Goal: Transaction & Acquisition: Book appointment/travel/reservation

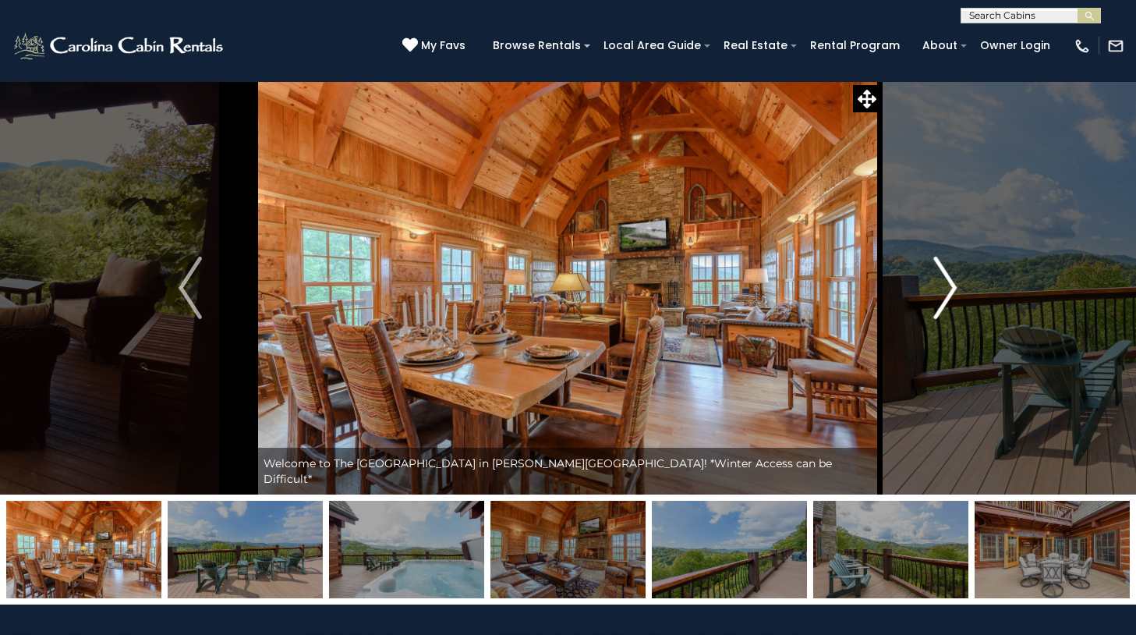
click at [946, 283] on img "Next" at bounding box center [945, 288] width 23 height 62
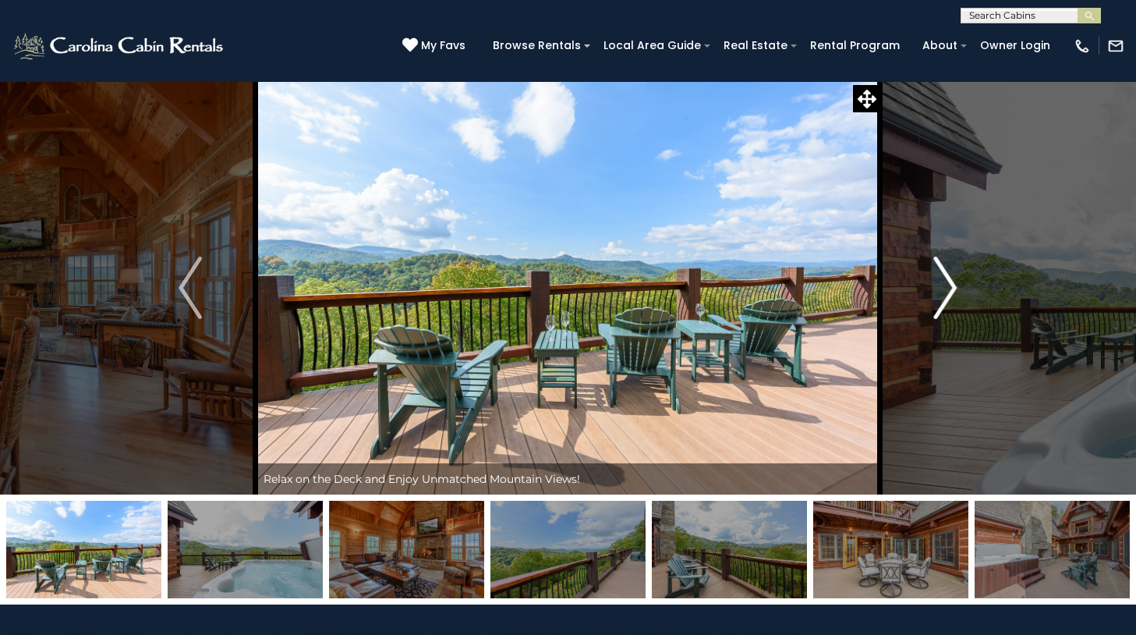
click at [946, 283] on img "Next" at bounding box center [945, 288] width 23 height 62
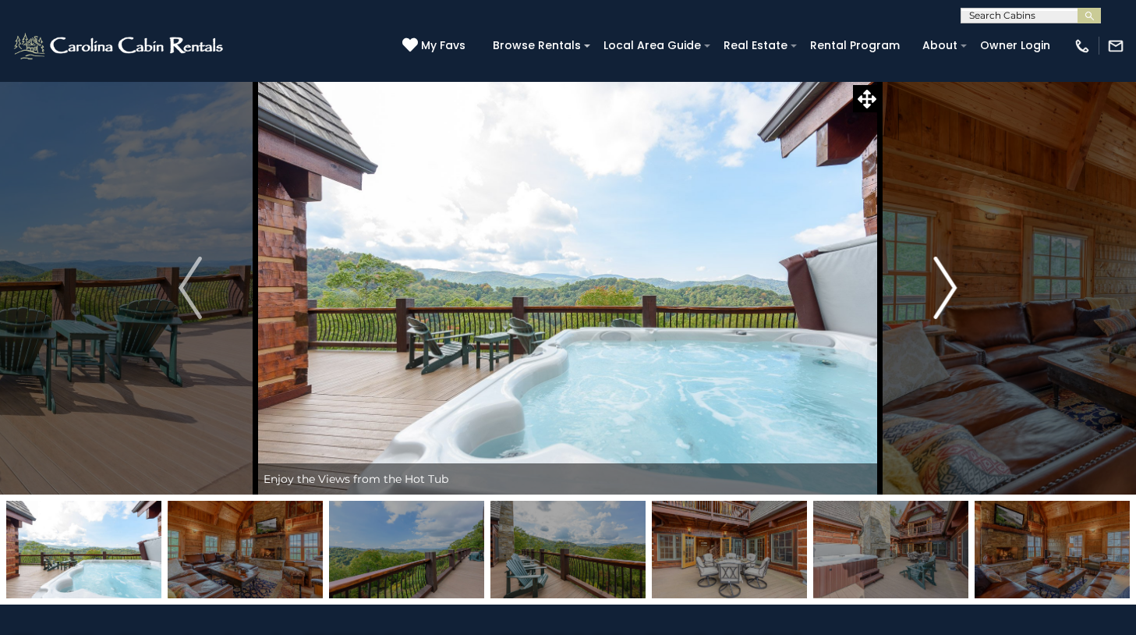
click at [946, 283] on img "Next" at bounding box center [945, 288] width 23 height 62
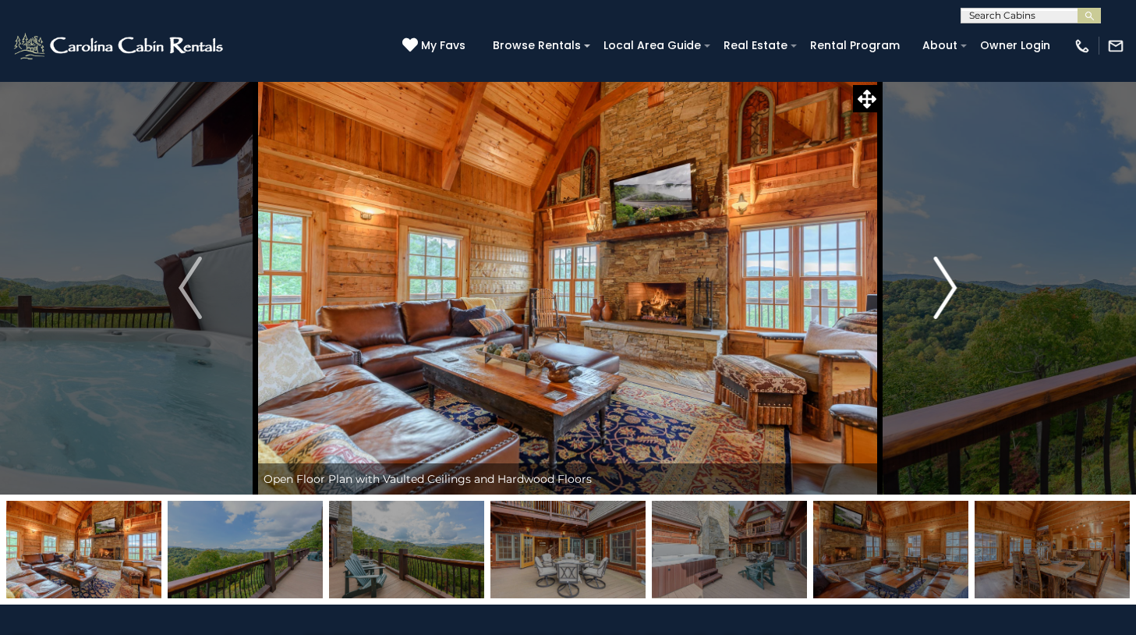
click at [946, 283] on img "Next" at bounding box center [945, 288] width 23 height 62
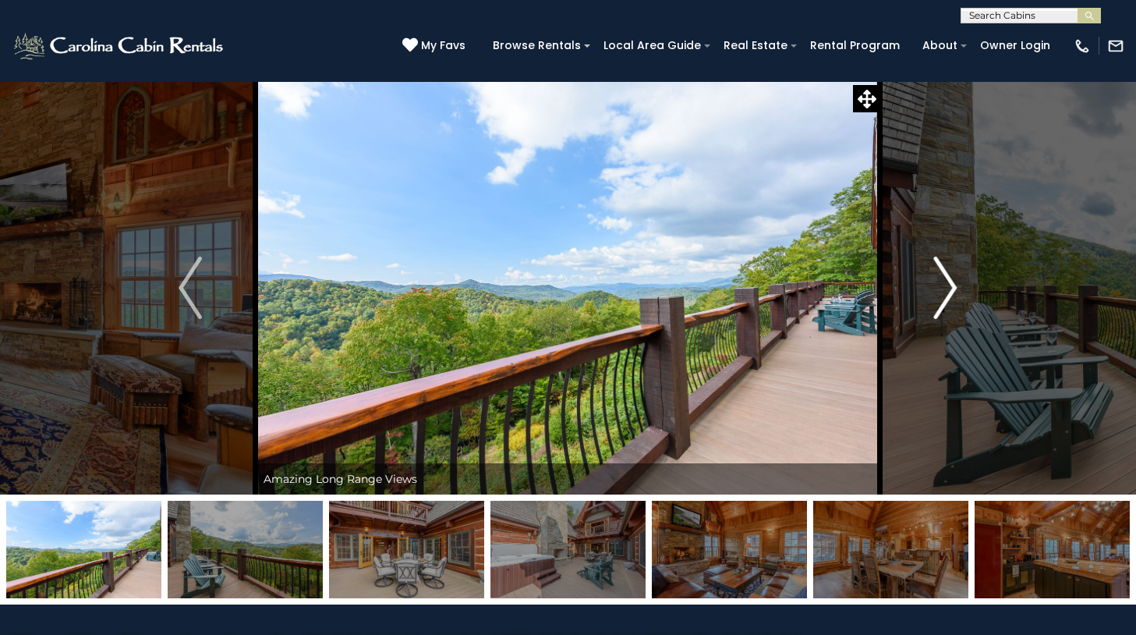
click at [946, 283] on img "Next" at bounding box center [945, 288] width 23 height 62
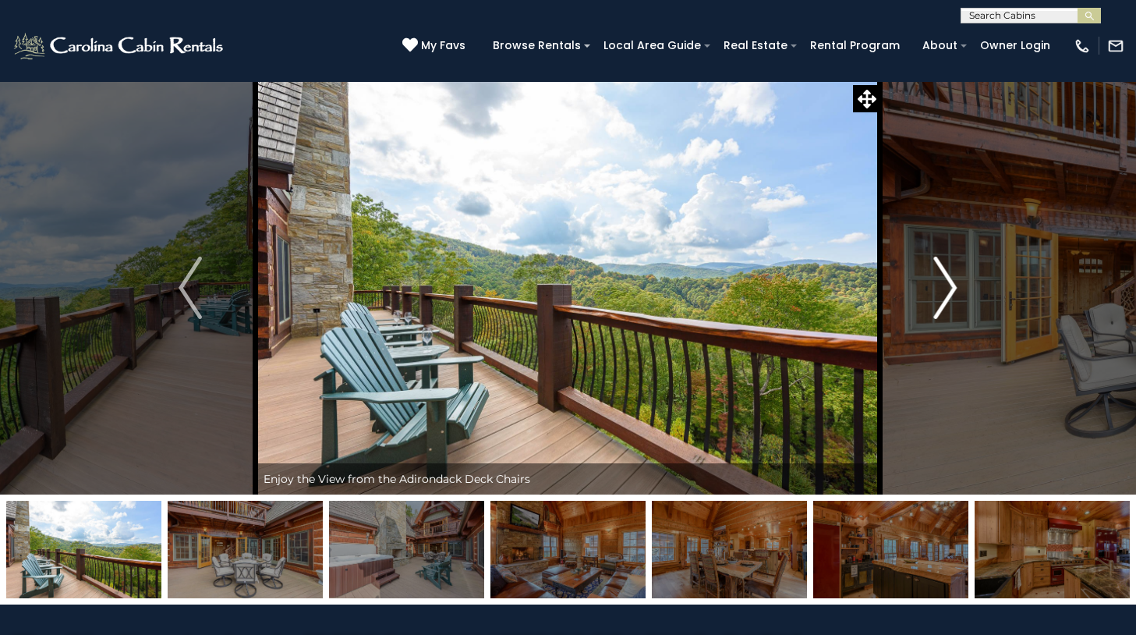
click at [946, 283] on img "Next" at bounding box center [945, 288] width 23 height 62
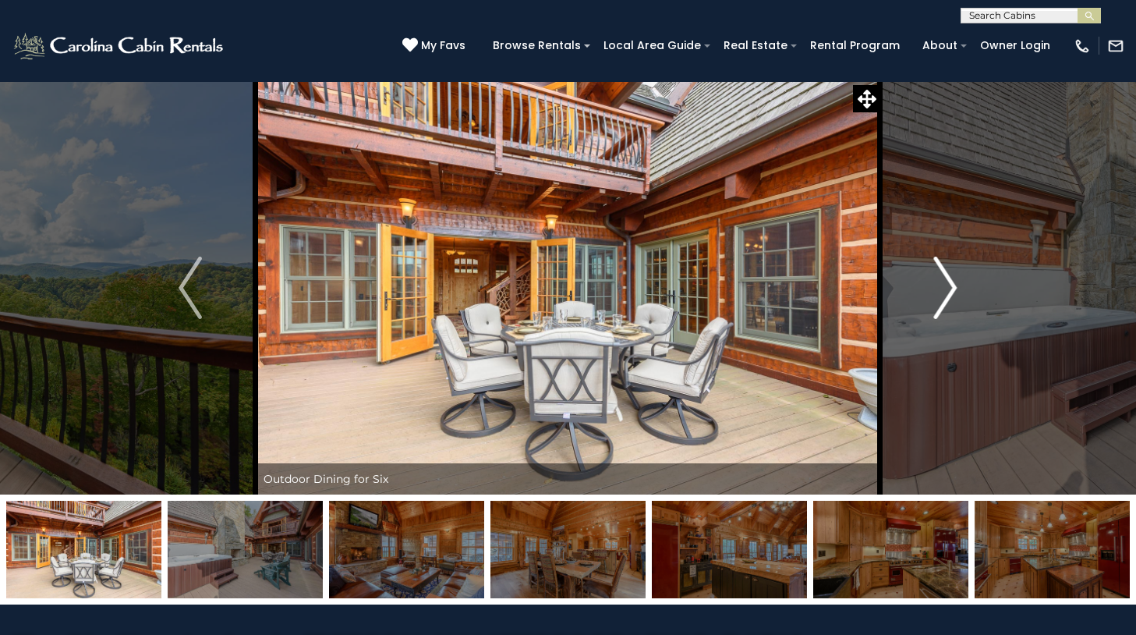
click at [946, 283] on img "Next" at bounding box center [945, 288] width 23 height 62
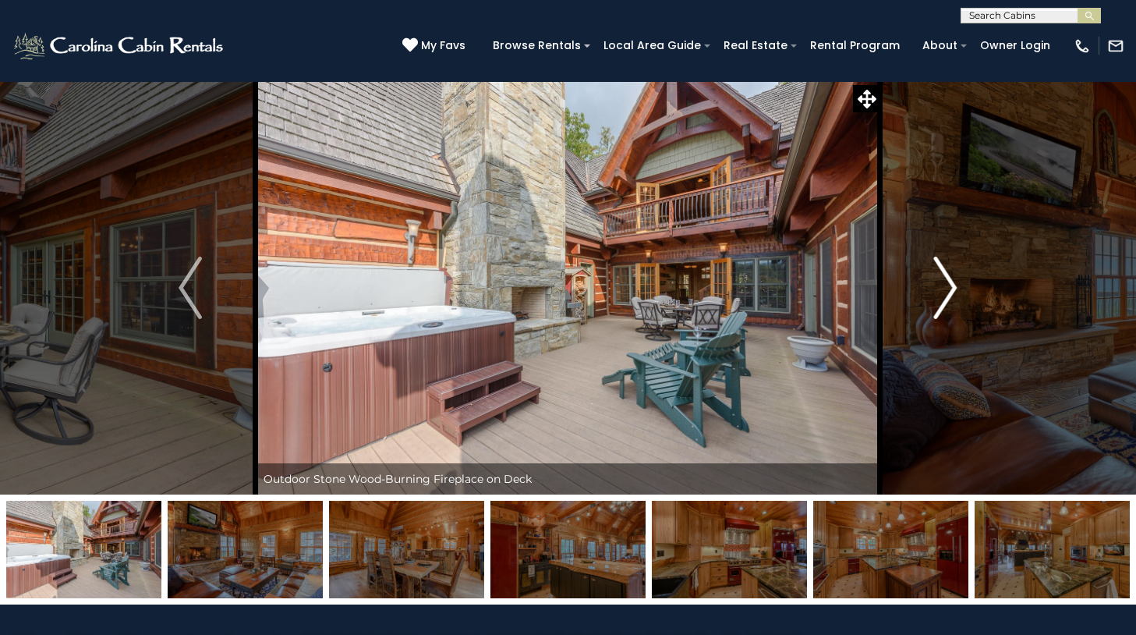
click at [946, 283] on img "Next" at bounding box center [945, 288] width 23 height 62
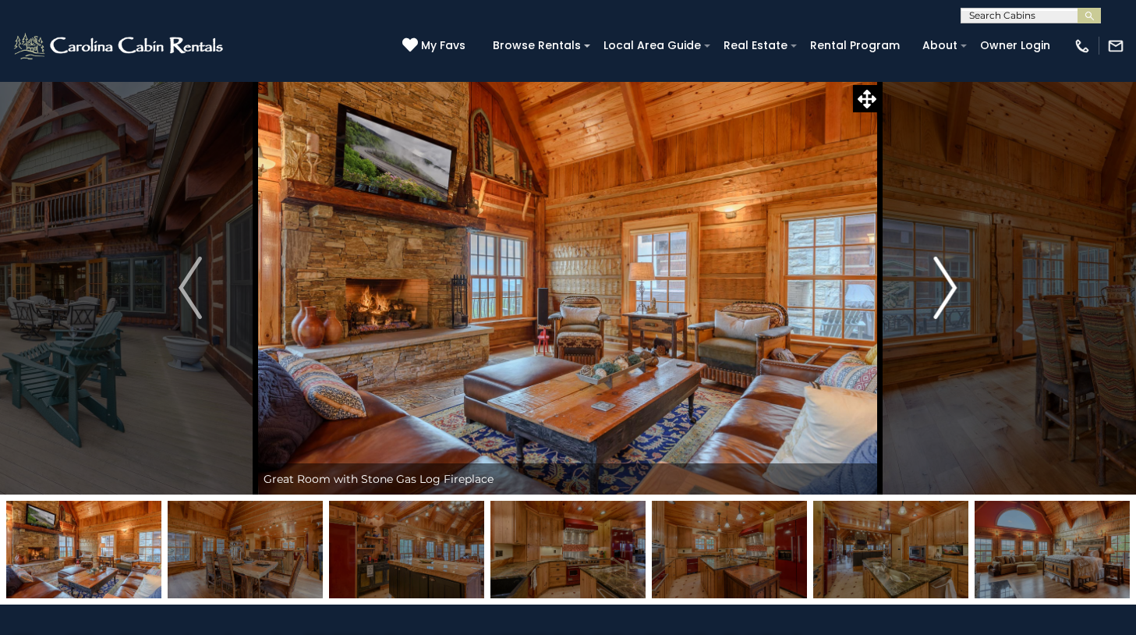
click at [946, 283] on img "Next" at bounding box center [945, 288] width 23 height 62
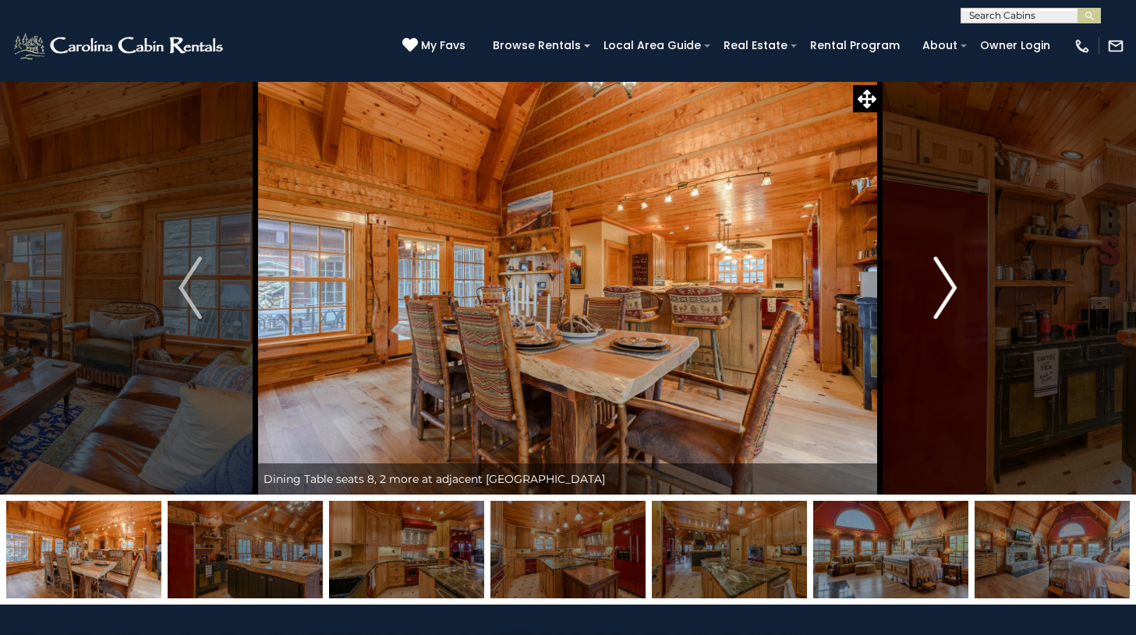
click at [946, 283] on img "Next" at bounding box center [945, 288] width 23 height 62
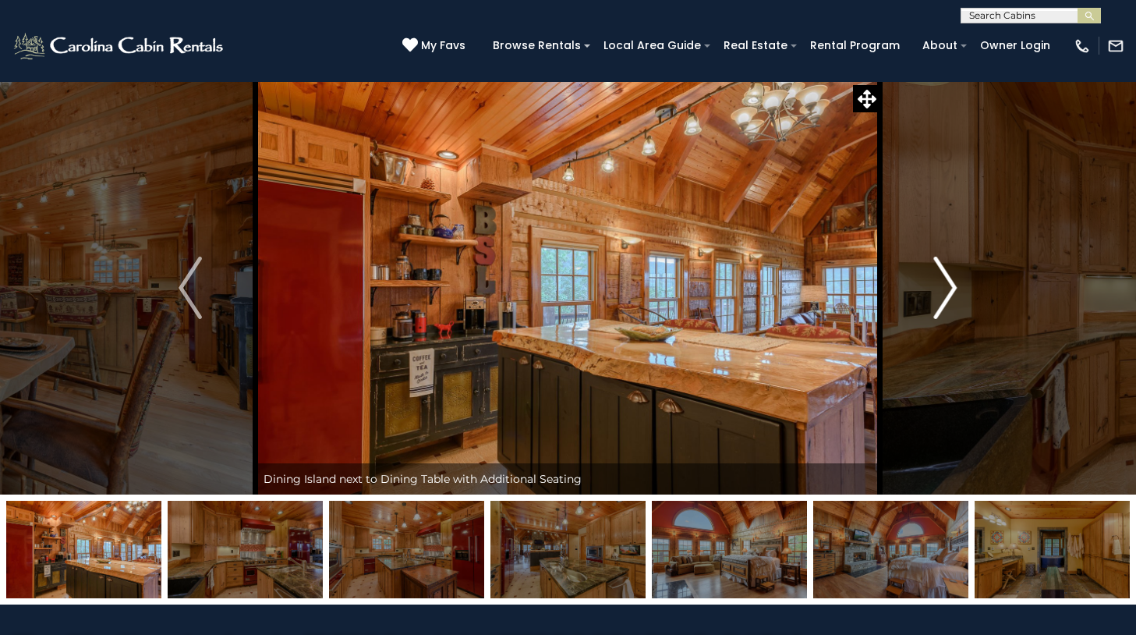
click at [946, 283] on img "Next" at bounding box center [945, 288] width 23 height 62
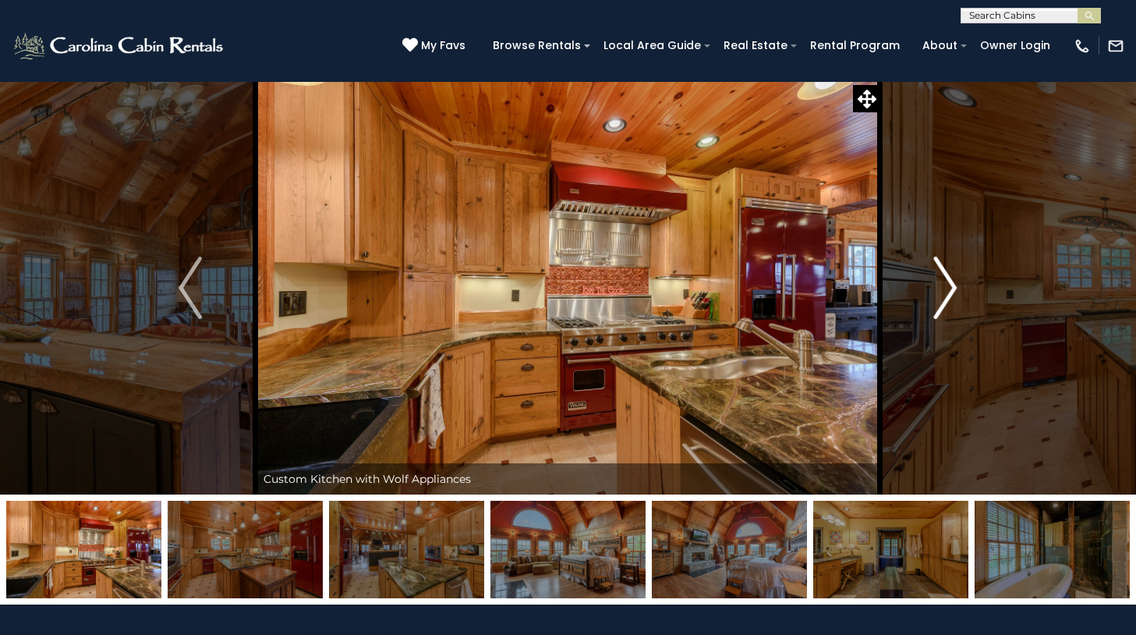
click at [946, 283] on img "Next" at bounding box center [945, 288] width 23 height 62
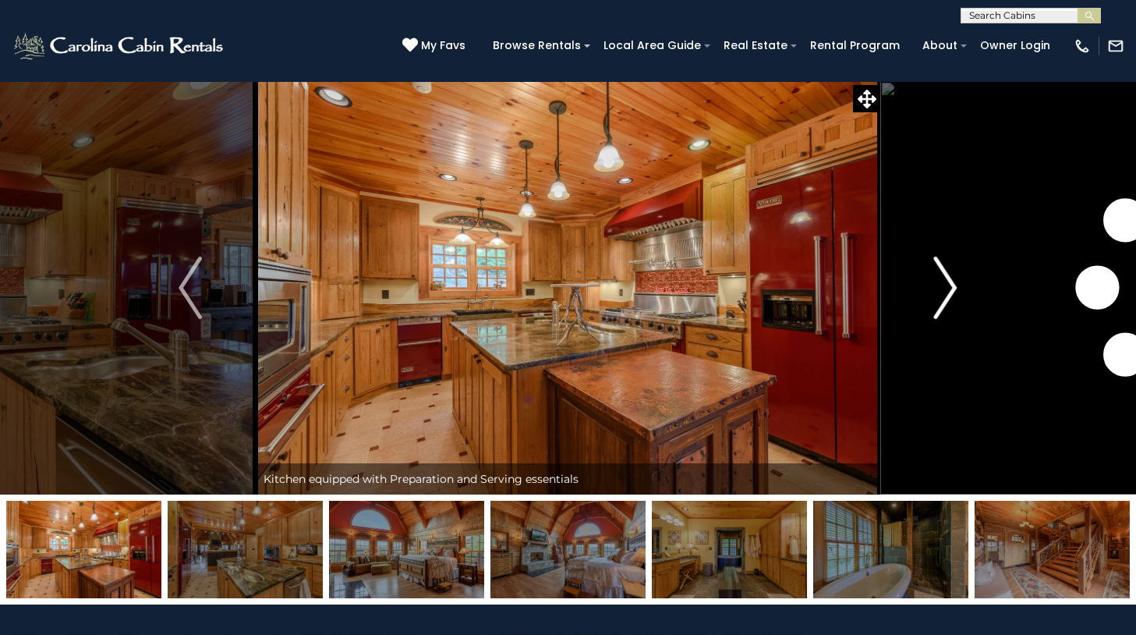
click at [946, 283] on img "Next" at bounding box center [945, 288] width 23 height 62
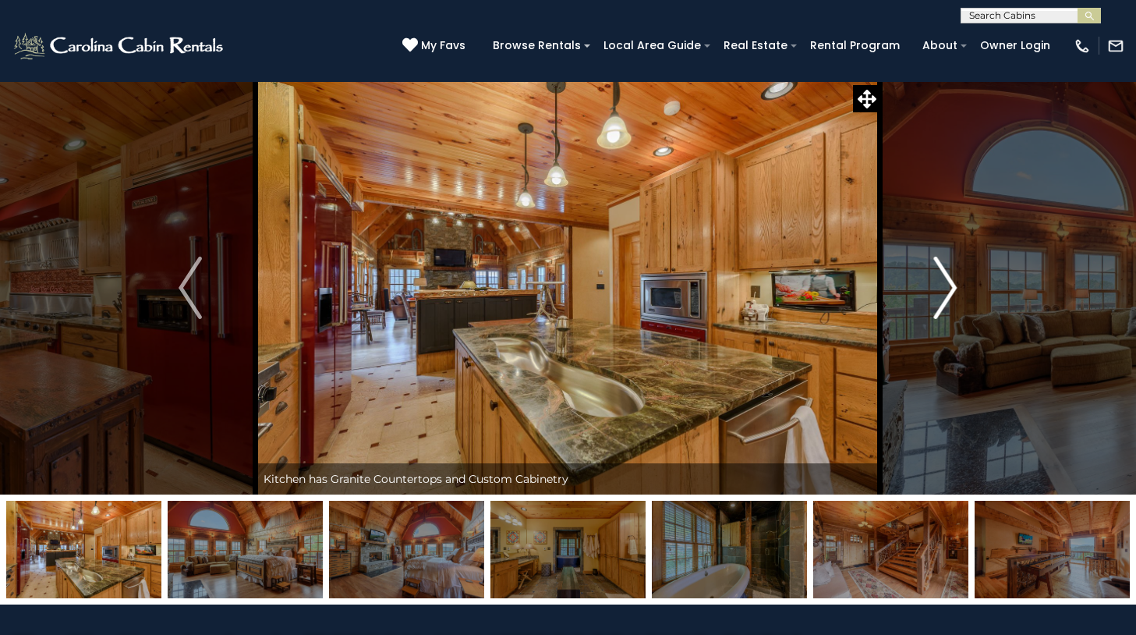
click at [954, 118] on button "Next" at bounding box center [945, 287] width 130 height 413
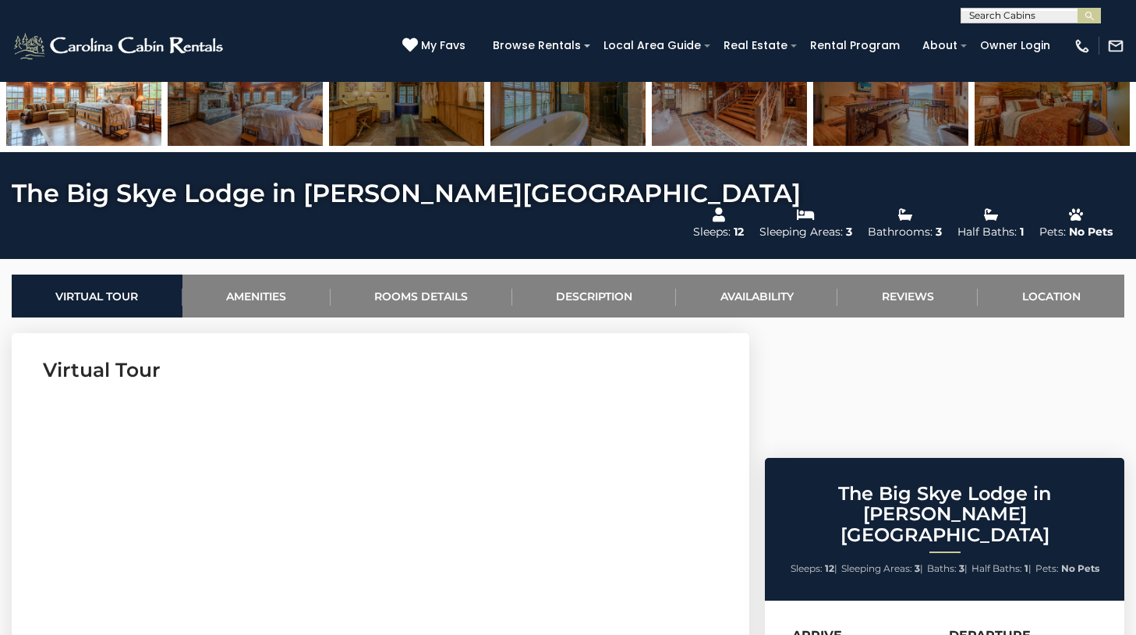
scroll to position [454, 0]
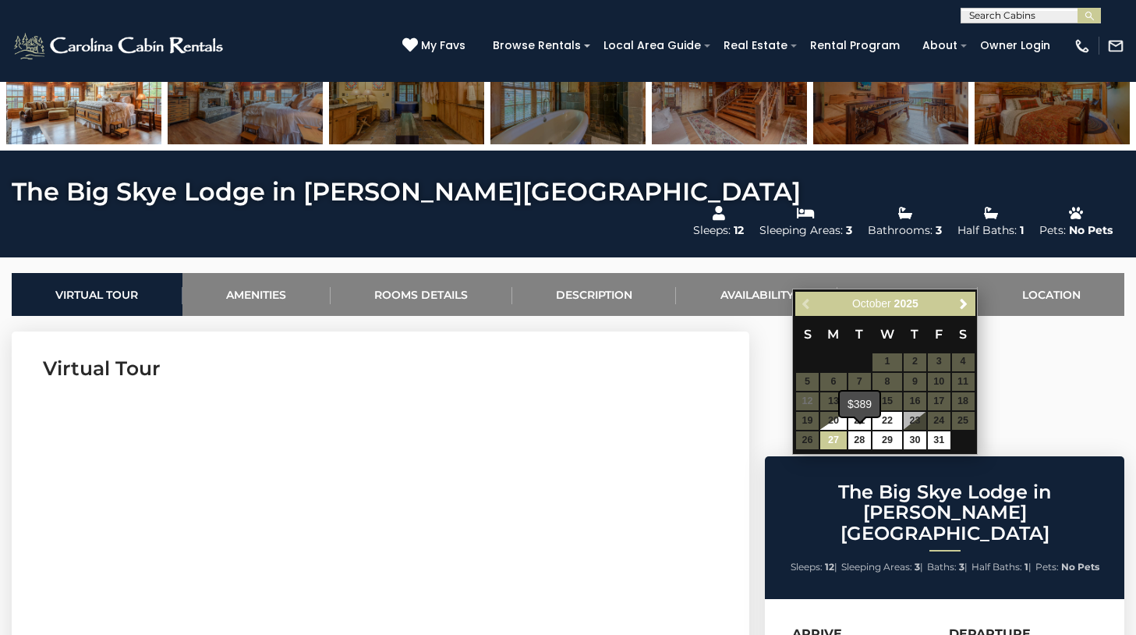
click at [837, 436] on link "27" at bounding box center [833, 440] width 27 height 18
type input "**********"
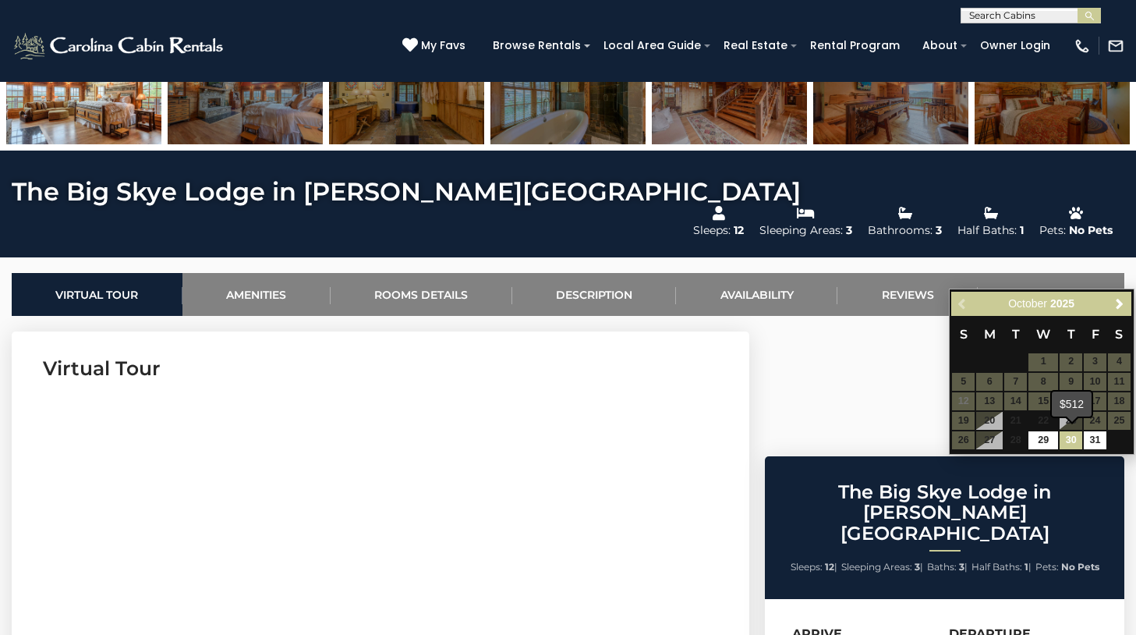
click at [1070, 437] on link "30" at bounding box center [1071, 440] width 23 height 18
type input "**********"
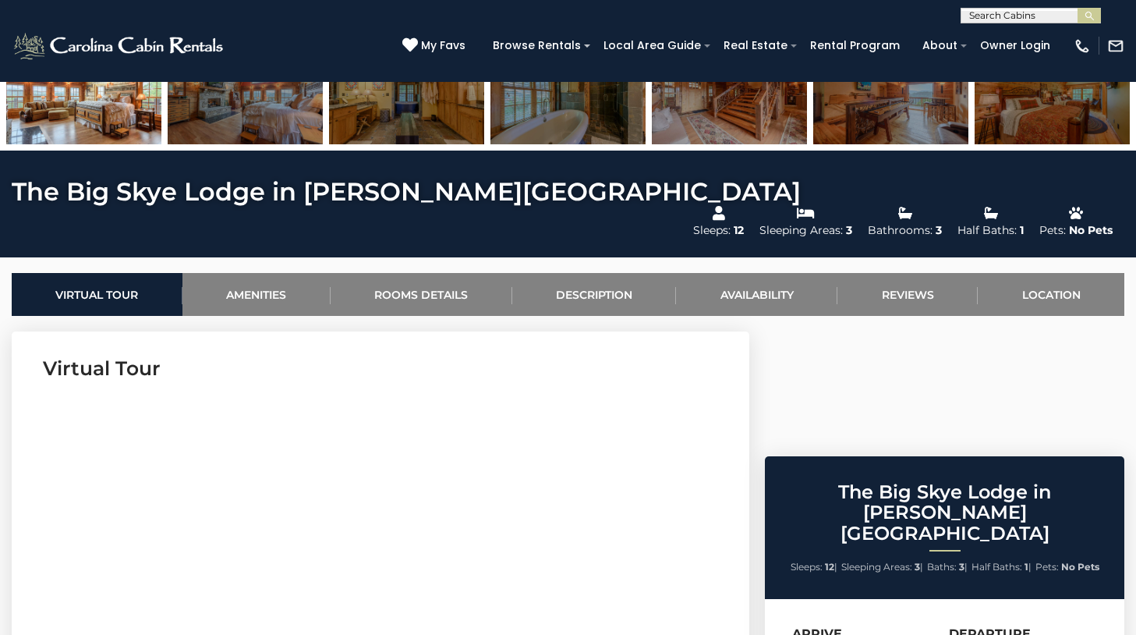
select select "*"
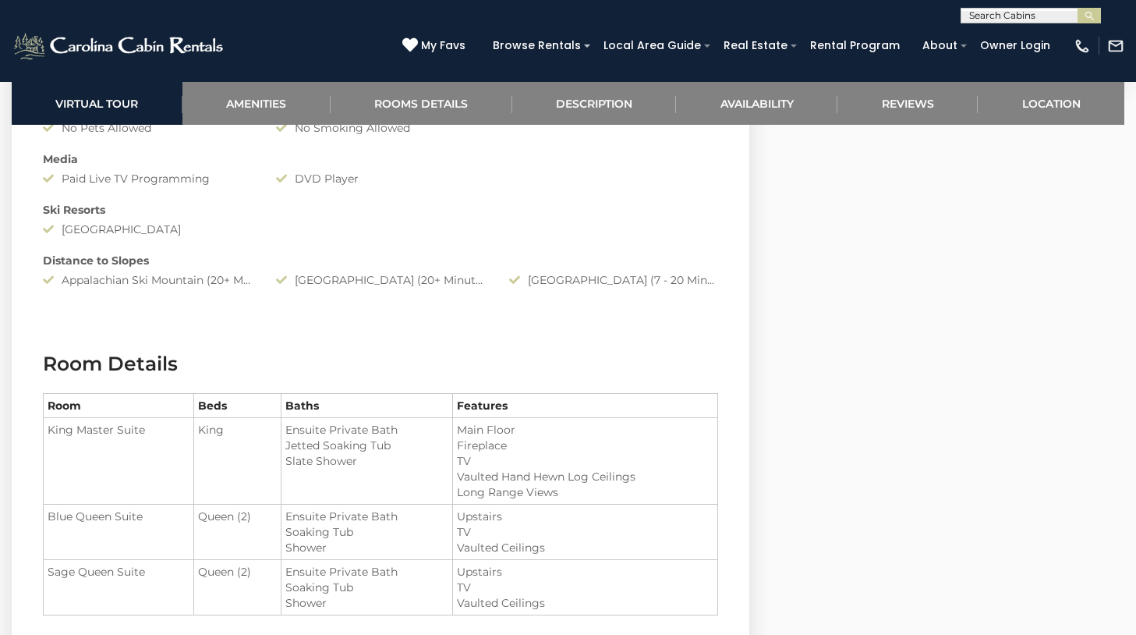
scroll to position [1551, 0]
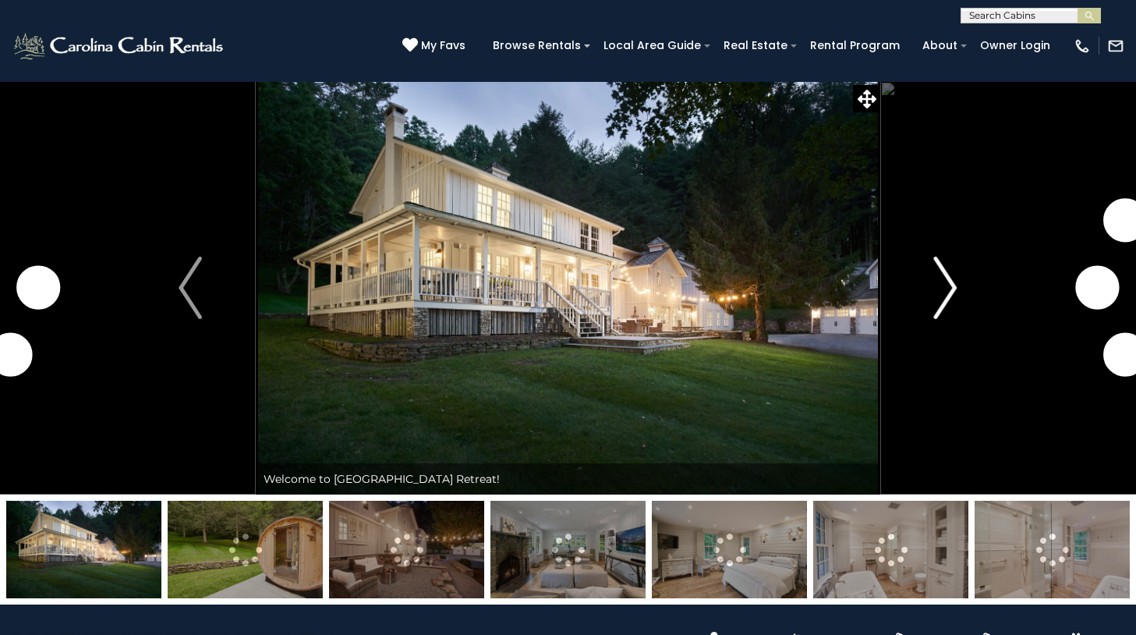
click at [944, 279] on img "Next" at bounding box center [945, 288] width 23 height 62
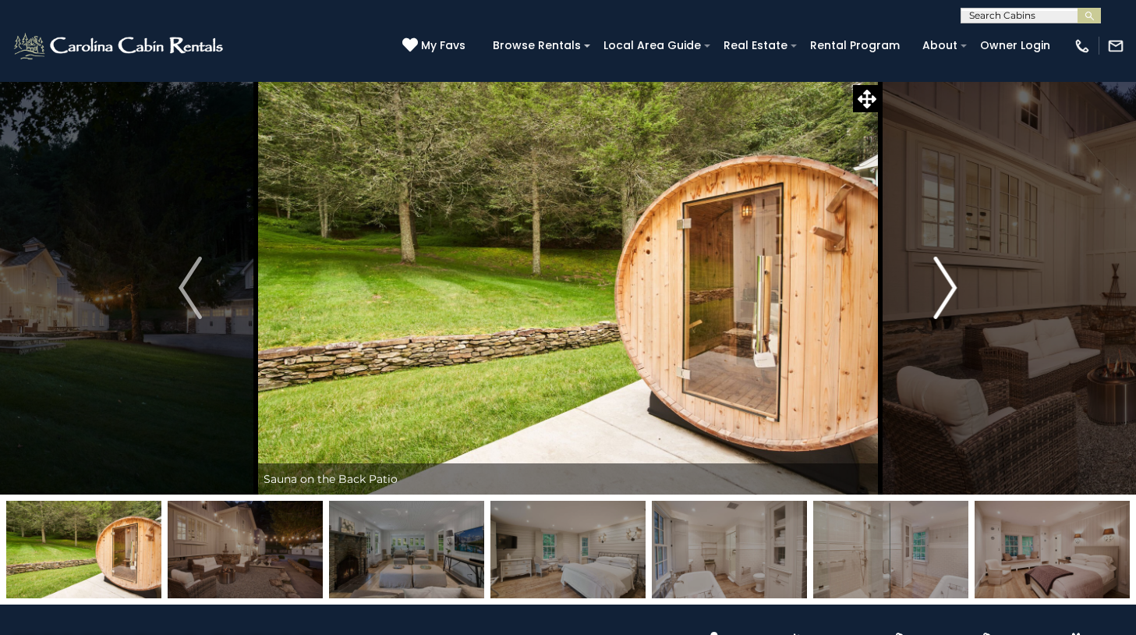
click at [943, 280] on img "Next" at bounding box center [945, 288] width 23 height 62
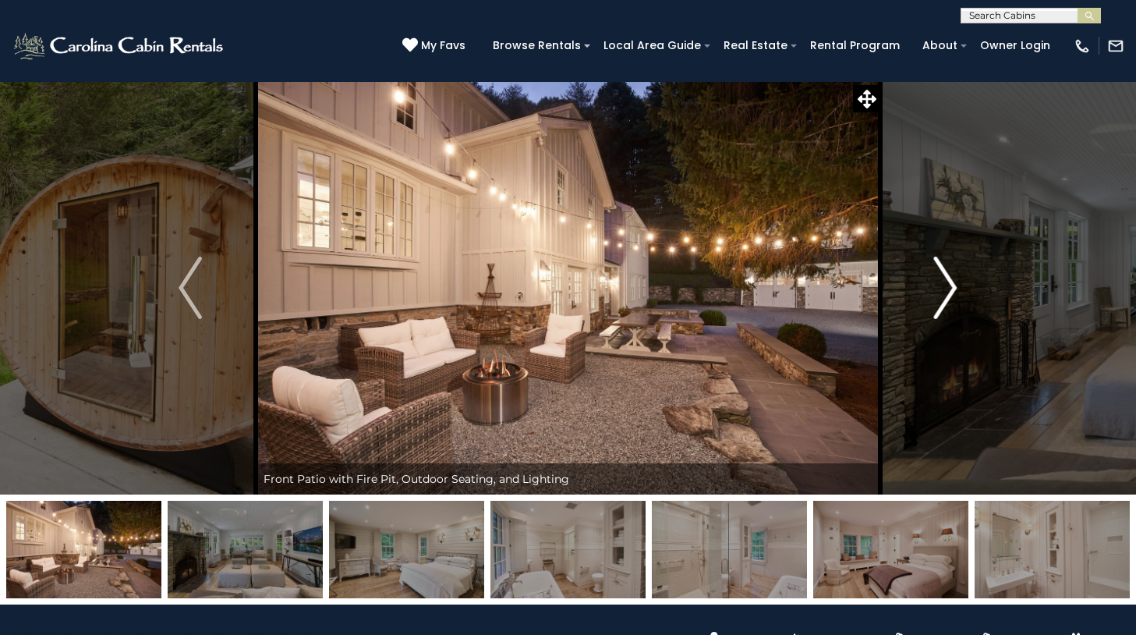
click at [943, 280] on img "Next" at bounding box center [945, 288] width 23 height 62
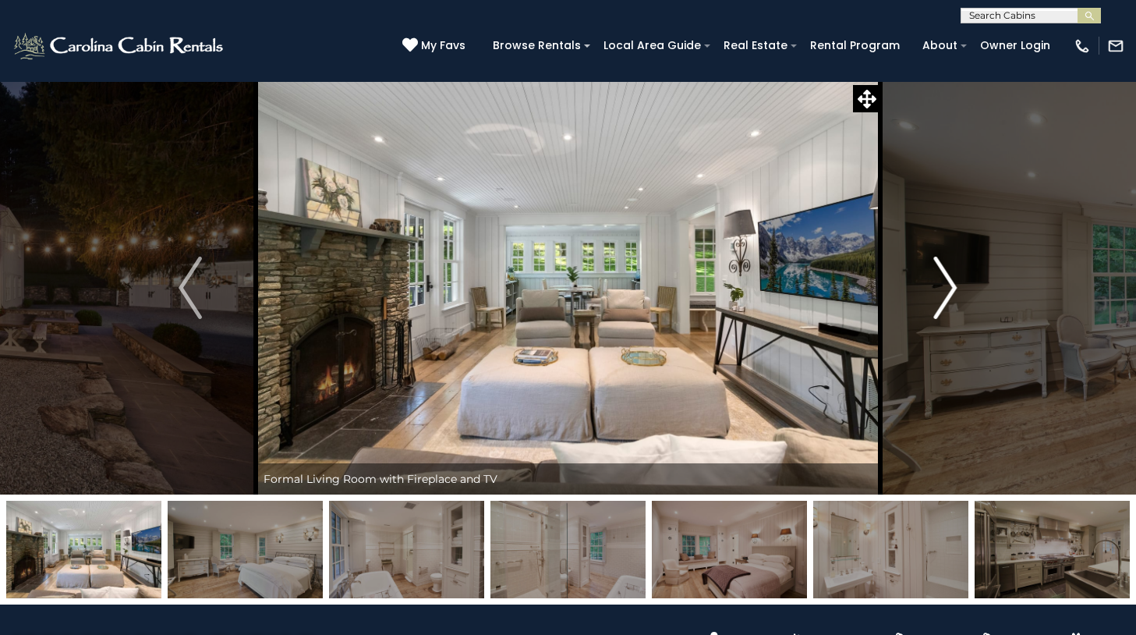
click at [943, 280] on img "Next" at bounding box center [945, 288] width 23 height 62
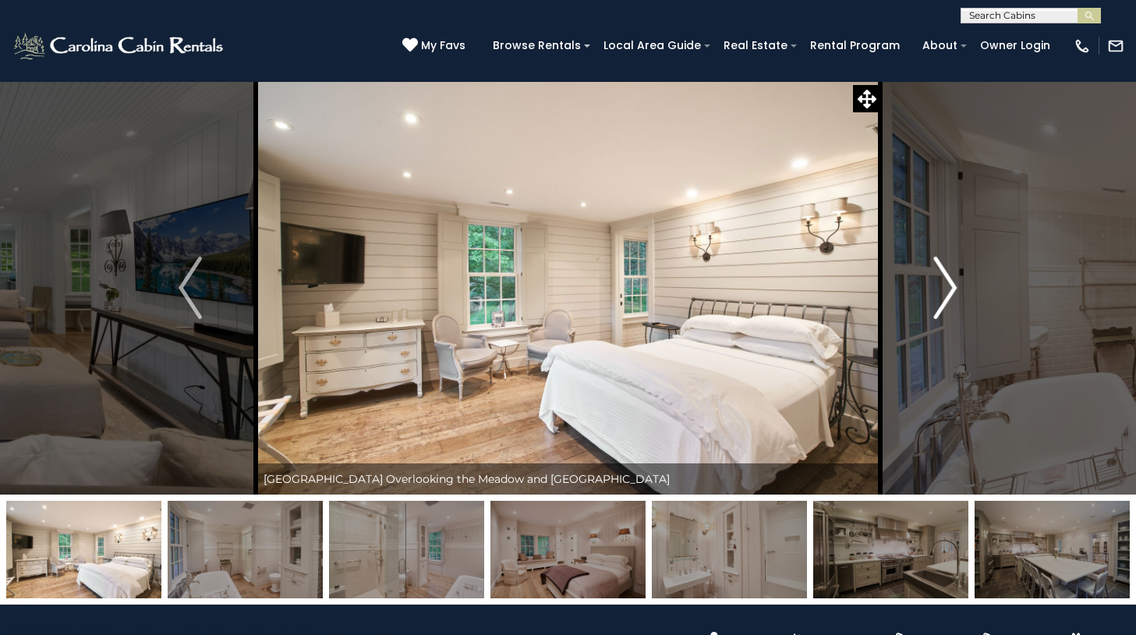
click at [943, 280] on img "Next" at bounding box center [945, 288] width 23 height 62
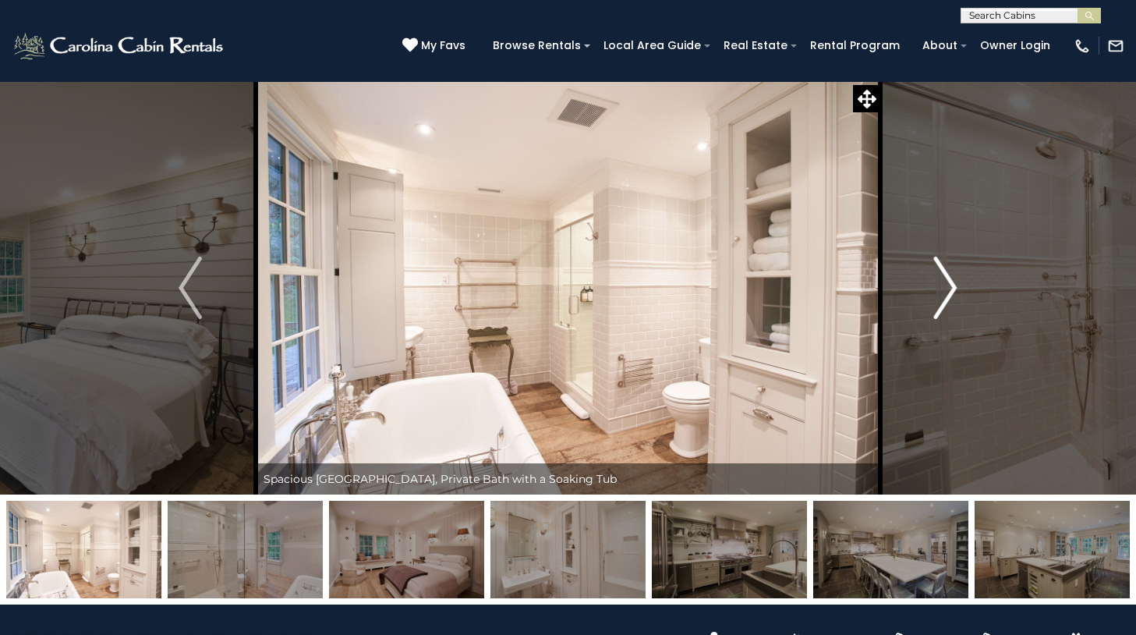
click at [943, 280] on img "Next" at bounding box center [945, 288] width 23 height 62
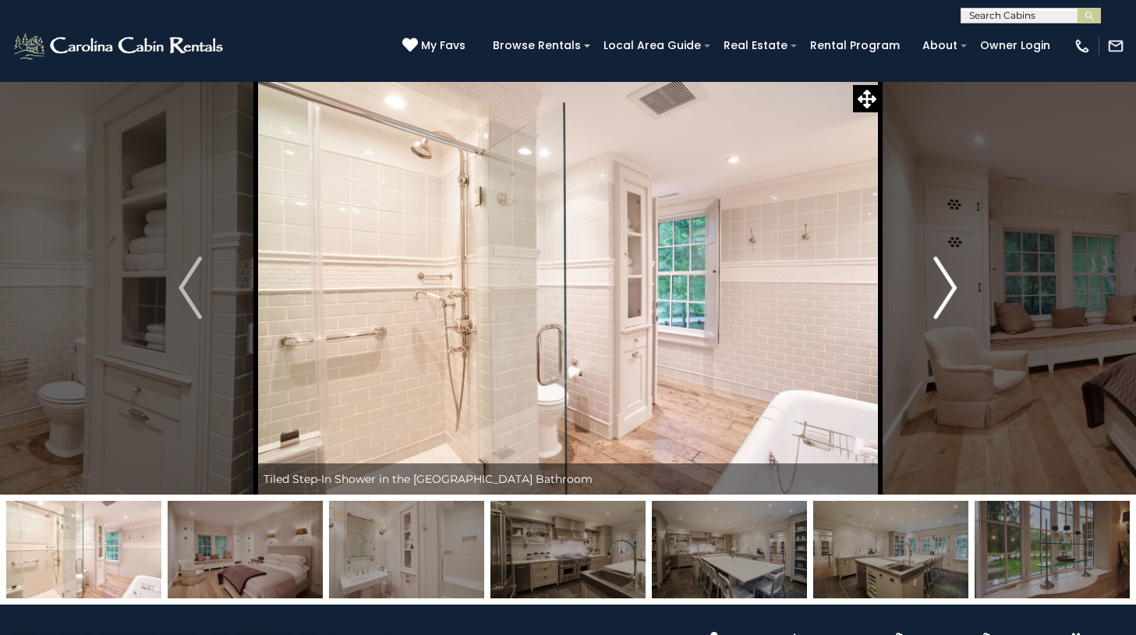
click at [943, 280] on img "Next" at bounding box center [945, 288] width 23 height 62
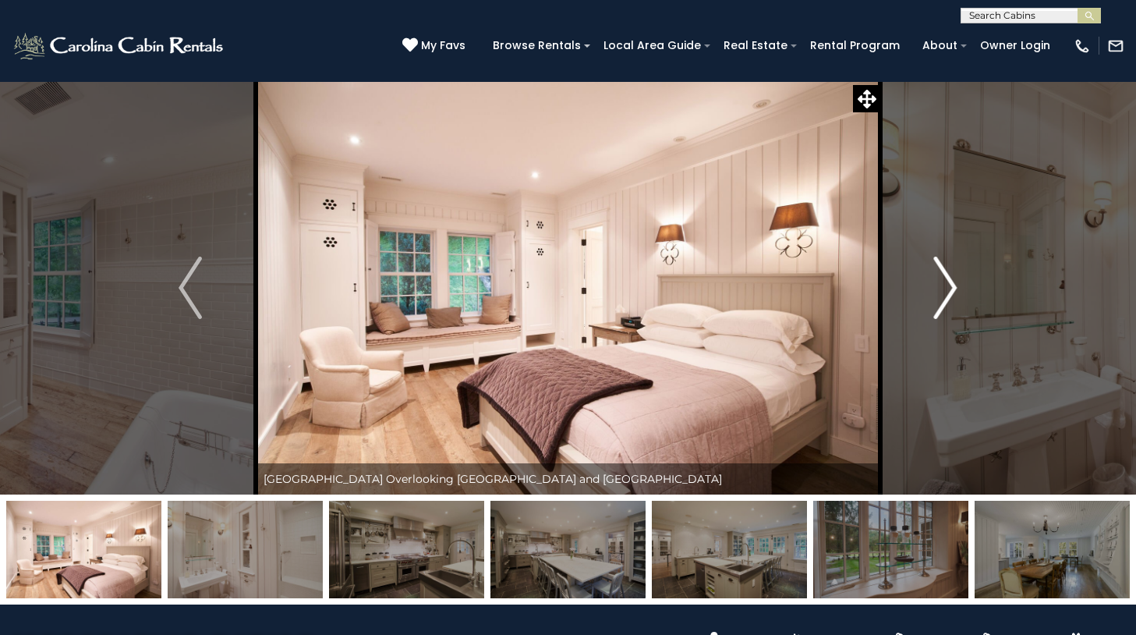
click at [943, 280] on img "Next" at bounding box center [945, 288] width 23 height 62
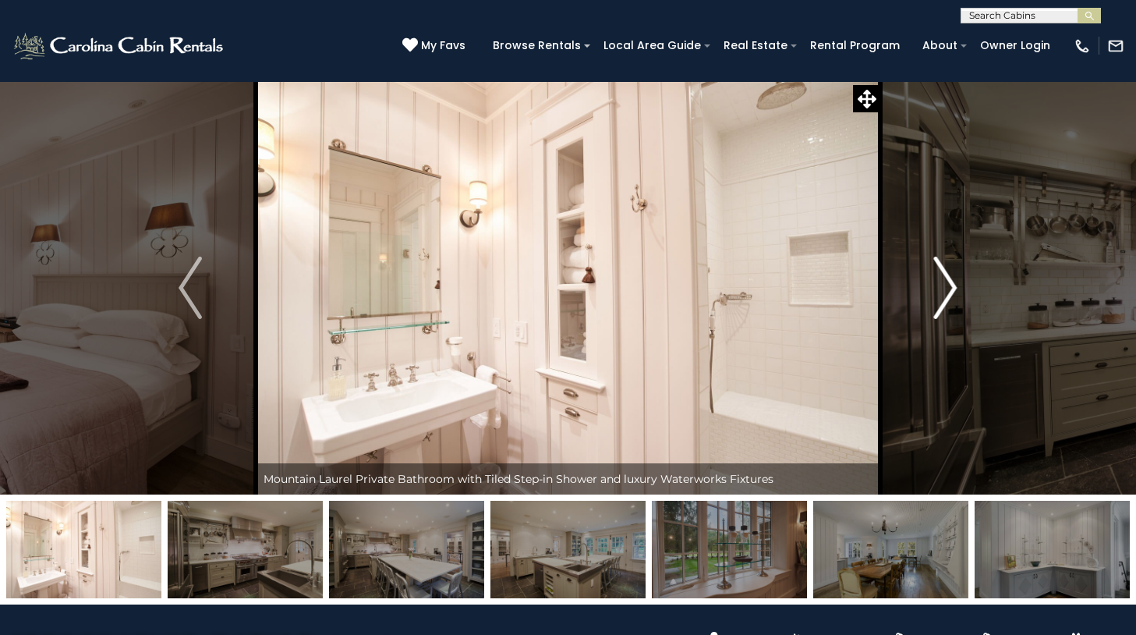
click at [943, 280] on img "Next" at bounding box center [945, 288] width 23 height 62
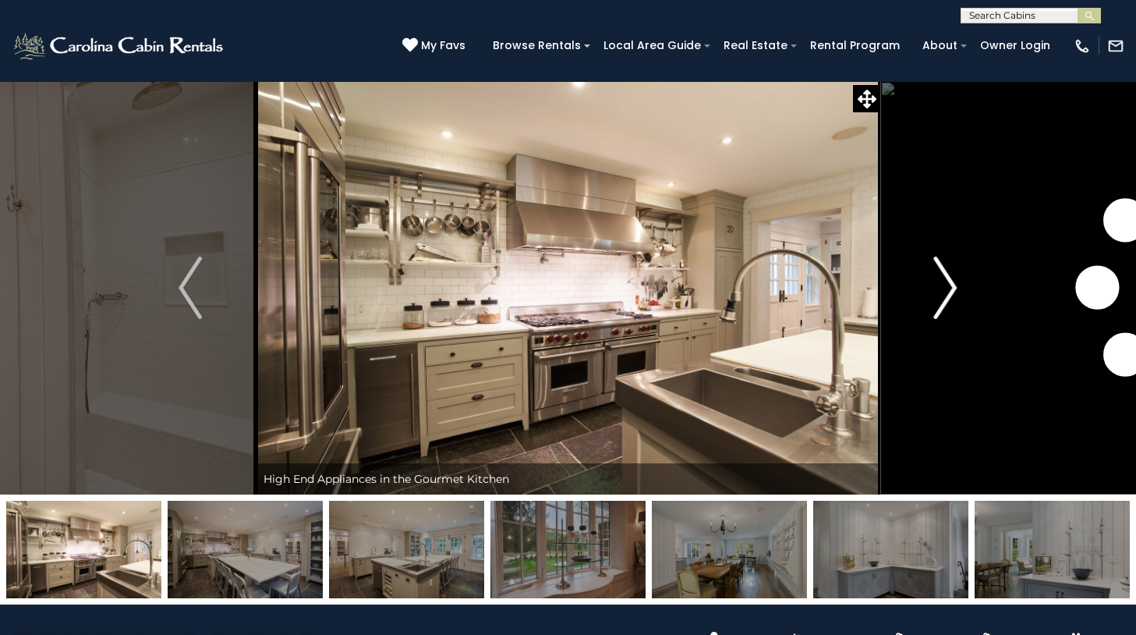
click at [943, 280] on img "Next" at bounding box center [945, 288] width 23 height 62
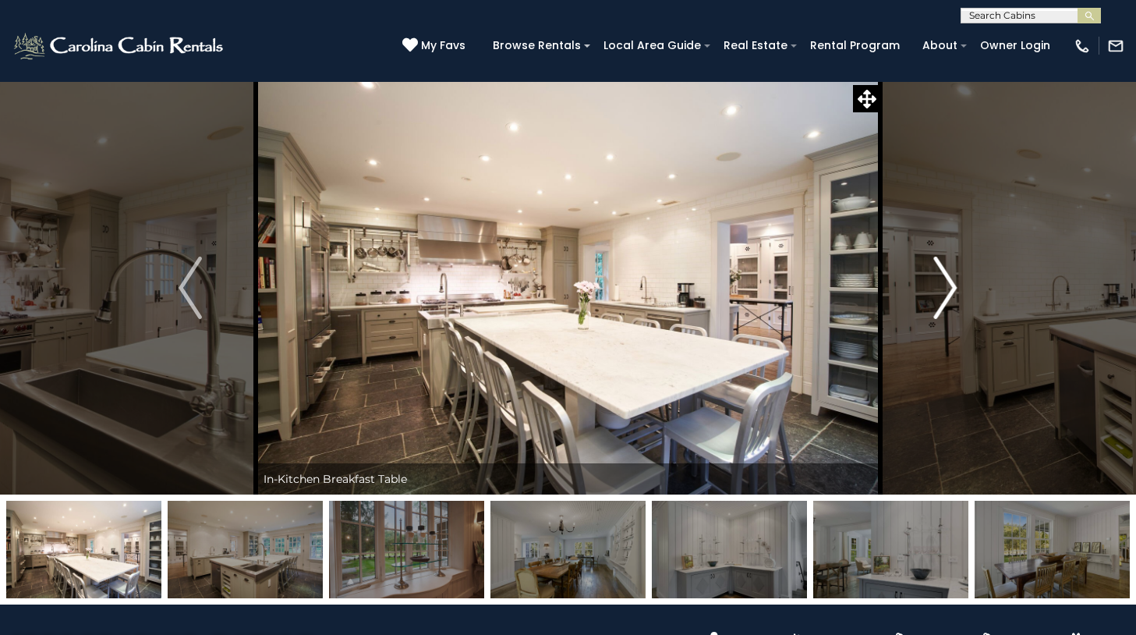
click at [943, 280] on img "Next" at bounding box center [945, 288] width 23 height 62
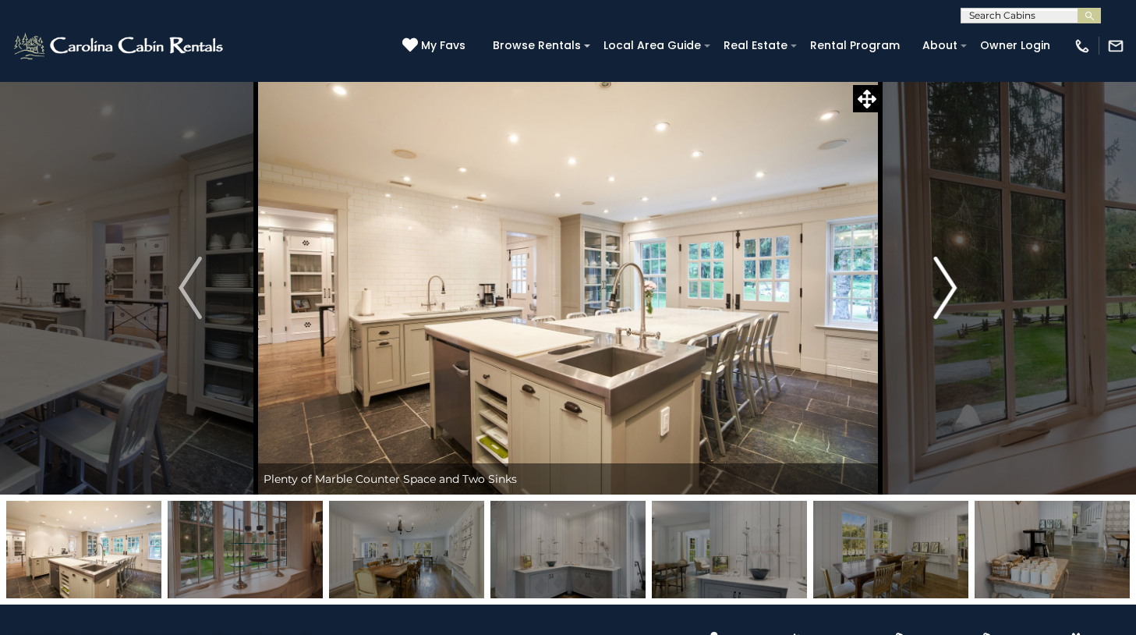
click at [943, 280] on img "Next" at bounding box center [945, 288] width 23 height 62
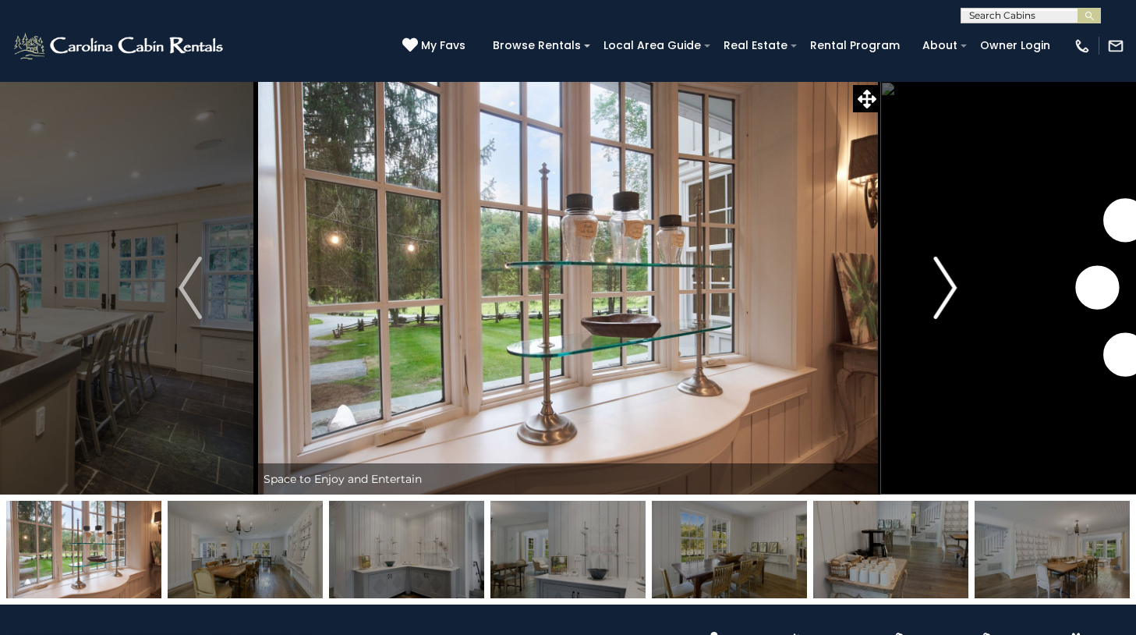
click at [943, 280] on img "Next" at bounding box center [945, 288] width 23 height 62
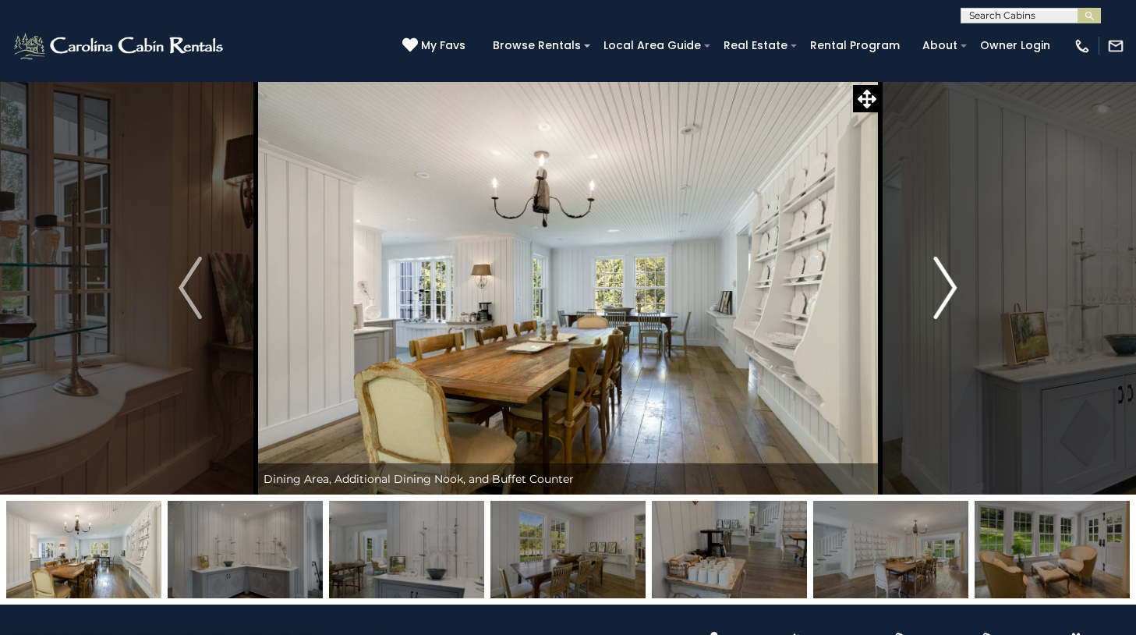
click at [943, 280] on img "Next" at bounding box center [945, 288] width 23 height 62
